Goal: Information Seeking & Learning: Learn about a topic

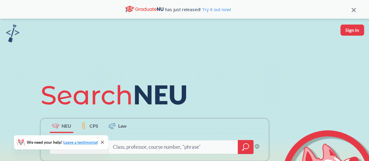
click at [353, 10] on icon at bounding box center [353, 10] width 4 height 4
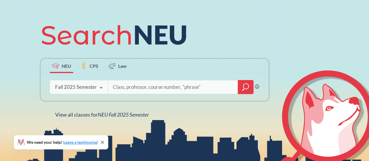
scroll to position [42, 0]
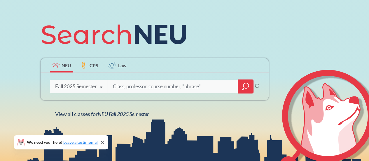
click at [147, 83] on input "search" at bounding box center [172, 86] width 121 height 12
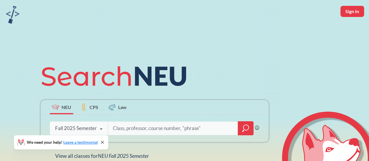
click at [359, 6] on button "Sign In" at bounding box center [352, 11] width 24 height 11
select select "US"
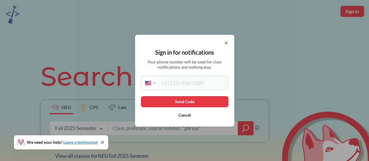
click at [196, 81] on input "tel" at bounding box center [192, 83] width 69 height 12
type input "[PHONE_NUMBER]"
click at [184, 96] on button "Send Code" at bounding box center [184, 101] width 87 height 11
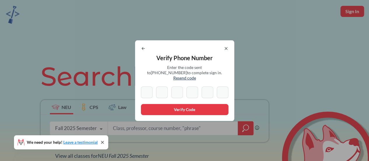
type input "8"
type input "4"
type input "1"
type input "5"
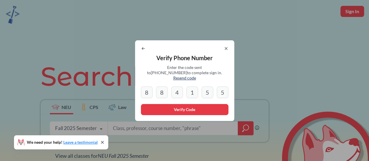
type input "5"
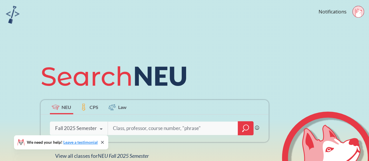
scroll to position [28, 0]
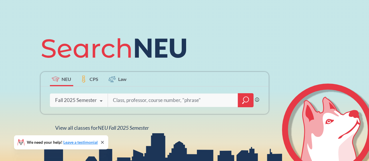
click at [119, 101] on input "search" at bounding box center [172, 100] width 121 height 12
type input "[PERSON_NAME]"
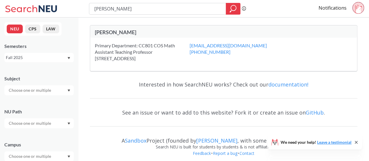
click at [51, 91] on input "text" at bounding box center [30, 90] width 49 height 7
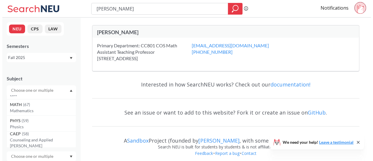
scroll to position [81, 0]
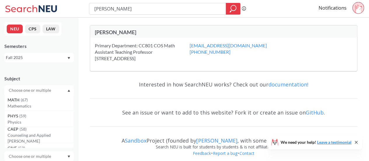
click at [50, 108] on p "Mathematics" at bounding box center [41, 106] width 66 height 6
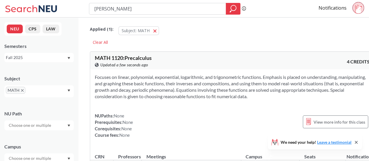
click at [129, 7] on input "[PERSON_NAME]" at bounding box center [158, 9] width 128 height 10
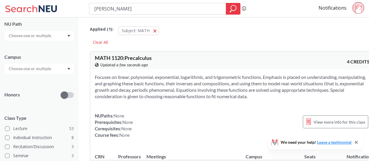
scroll to position [146, 0]
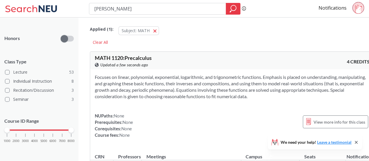
click at [144, 15] on div "sumi seo Phrase search guarantees the exact search appears in the results. Ex. …" at bounding box center [184, 8] width 369 height 17
drag, startPoint x: 144, startPoint y: 15, endPoint x: 150, endPoint y: 33, distance: 18.9
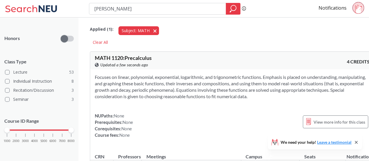
click at [150, 33] on button "Subject: MATH MATH" at bounding box center [138, 30] width 40 height 9
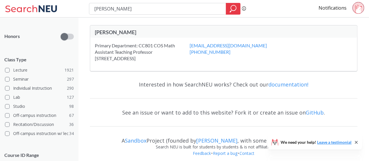
scroll to position [144, 0]
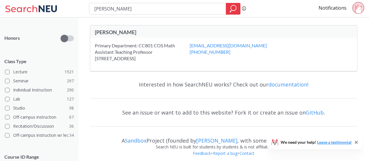
click at [163, 48] on div "Primary Department: CC801 COS Math Assistant [STREET_ADDRESS]" at bounding box center [142, 51] width 95 height 19
click at [178, 32] on div "[PERSON_NAME]" at bounding box center [159, 32] width 129 height 6
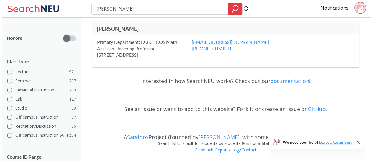
scroll to position [0, 0]
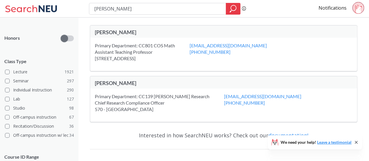
click at [171, 38] on div "Primary Department: CC801 COS Math Assistant Teaching Professor [STREET_ADDRESS…" at bounding box center [223, 54] width 267 height 33
click at [142, 12] on input "[PERSON_NAME]" at bounding box center [158, 9] width 128 height 10
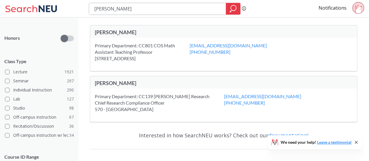
click at [142, 12] on input "[PERSON_NAME]" at bounding box center [158, 9] width 128 height 10
type input "MATH 2321"
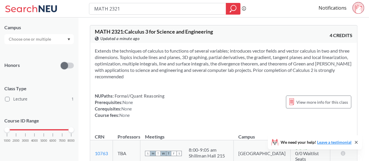
click at [260, 48] on section "Extends the techniques of calculus to functions of several variables; introduce…" at bounding box center [223, 63] width 257 height 32
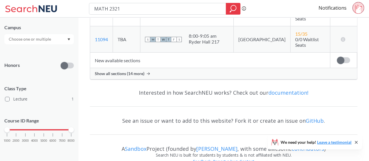
click at [131, 71] on span "Show all sections (14 more)" at bounding box center [120, 73] width 50 height 5
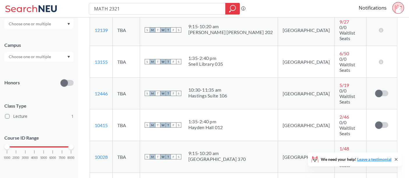
scroll to position [318, 0]
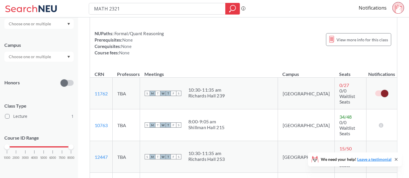
scroll to position [366, 0]
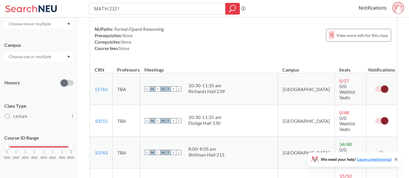
scroll to position [0, 0]
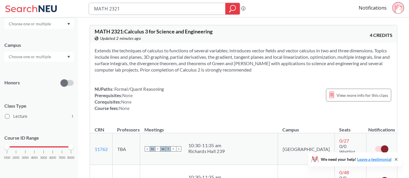
click at [133, 9] on input "MATH 2321" at bounding box center [158, 9] width 128 height 10
click at [125, 8] on input "search" at bounding box center [158, 9] width 128 height 10
type input "eece 2"
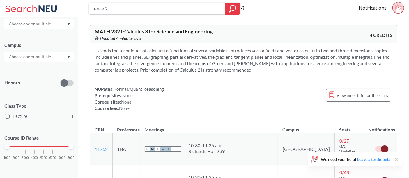
click at [188, 11] on input "eece 2" at bounding box center [158, 9] width 128 height 10
click at [267, 56] on section "Extends the techniques of calculus to functions of several variables; introduce…" at bounding box center [244, 60] width 298 height 26
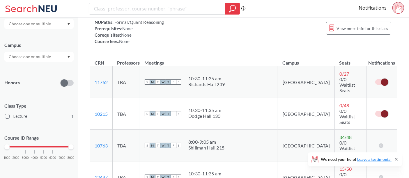
scroll to position [64, 0]
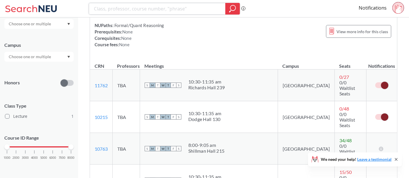
click at [144, 8] on input "search" at bounding box center [158, 9] width 128 height 10
type input "e"
click at [390, 61] on th "Notifications" at bounding box center [382, 63] width 31 height 13
click at [383, 45] on div "NUPaths: Formal/Quant Reasoning Prerequisites: None Corequisites: None Course f…" at bounding box center [244, 35] width 298 height 26
click at [376, 5] on link "Notifications" at bounding box center [373, 8] width 28 height 6
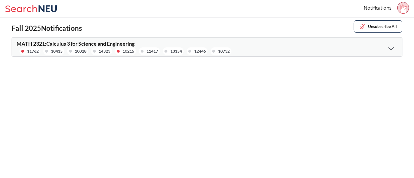
click at [378, 49] on div "MATH 2321 : Calculus 3 for Science and Engineering 11762 10415 10028 14323 1021…" at bounding box center [207, 47] width 390 height 19
click at [394, 49] on icon at bounding box center [391, 48] width 5 height 3
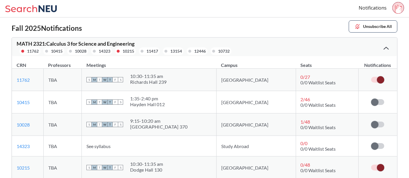
click at [390, 48] on div at bounding box center [386, 48] width 13 height 12
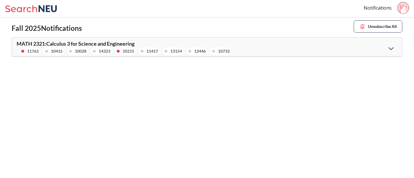
click at [386, 45] on div at bounding box center [391, 48] width 13 height 12
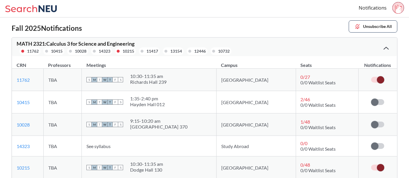
click at [30, 8] on icon at bounding box center [21, 8] width 32 height 7
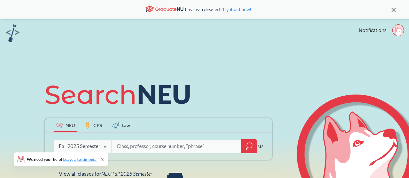
click at [393, 31] on circle at bounding box center [398, 29] width 11 height 11
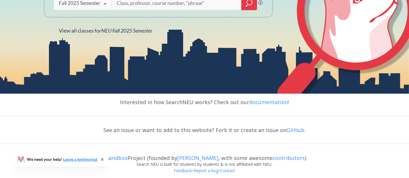
scroll to position [147, 0]
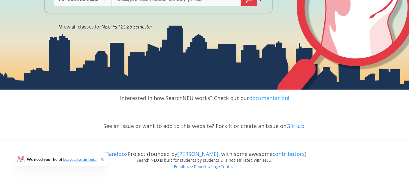
click at [258, 98] on link "documentation!" at bounding box center [269, 98] width 40 height 7
